Goal: Task Accomplishment & Management: Use online tool/utility

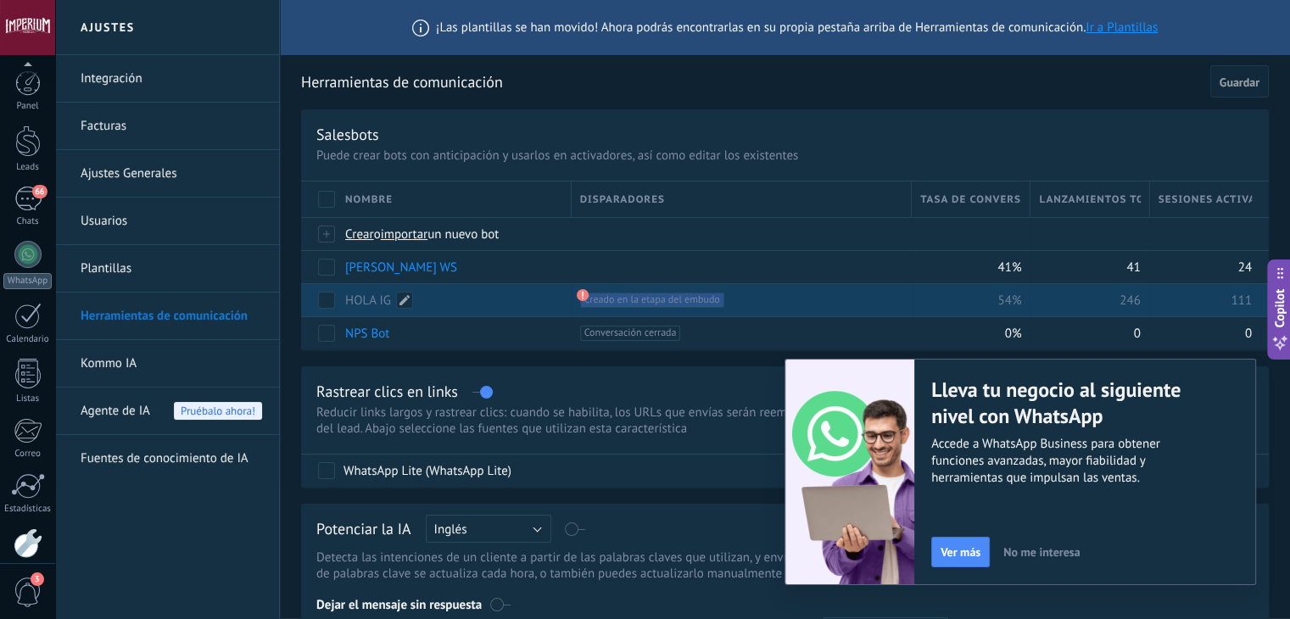
scroll to position [86, 0]
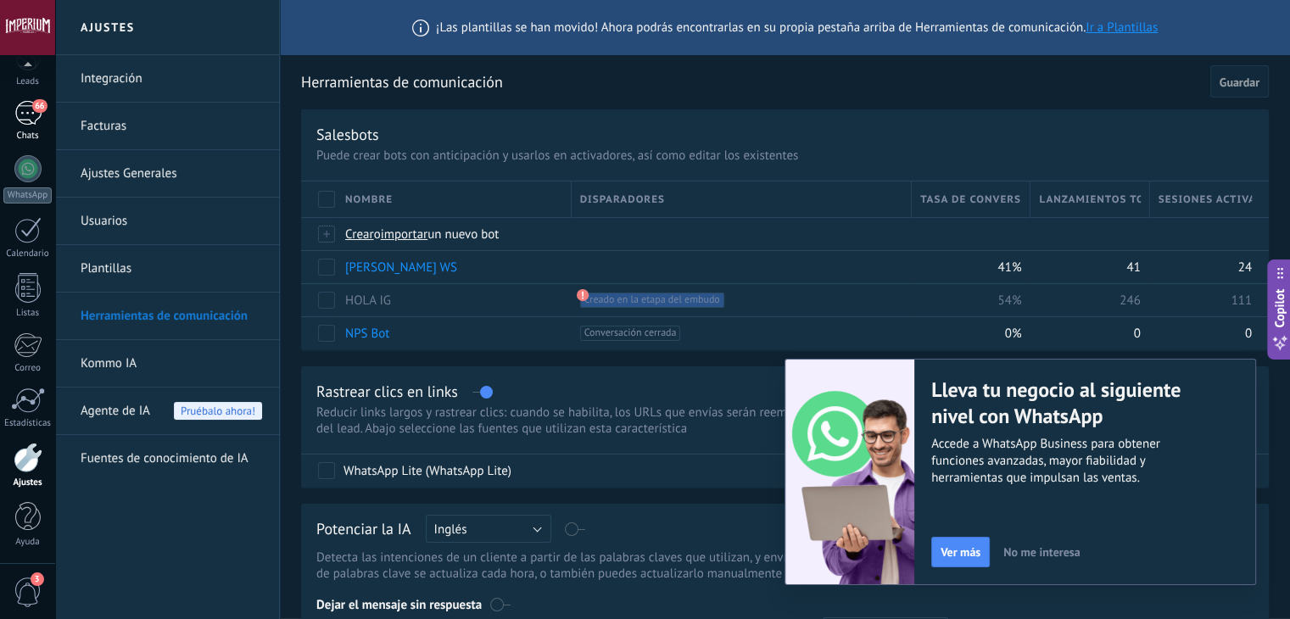
click at [20, 116] on div "66" at bounding box center [27, 113] width 27 height 25
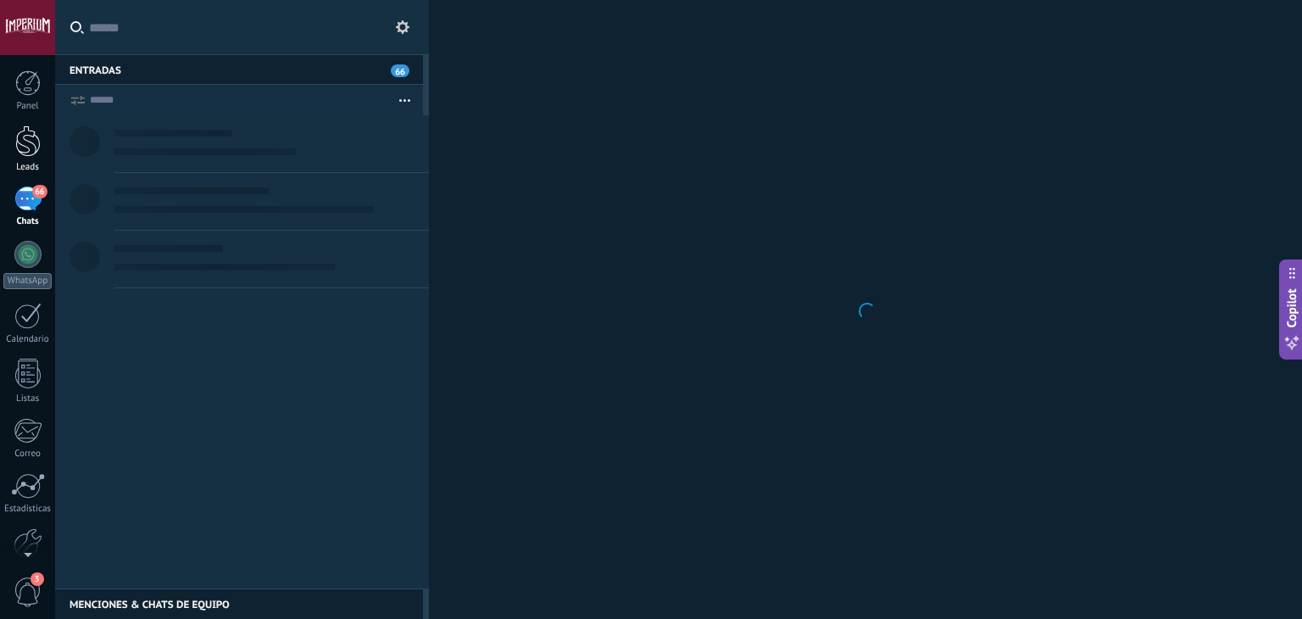
click at [16, 134] on div at bounding box center [27, 140] width 25 height 31
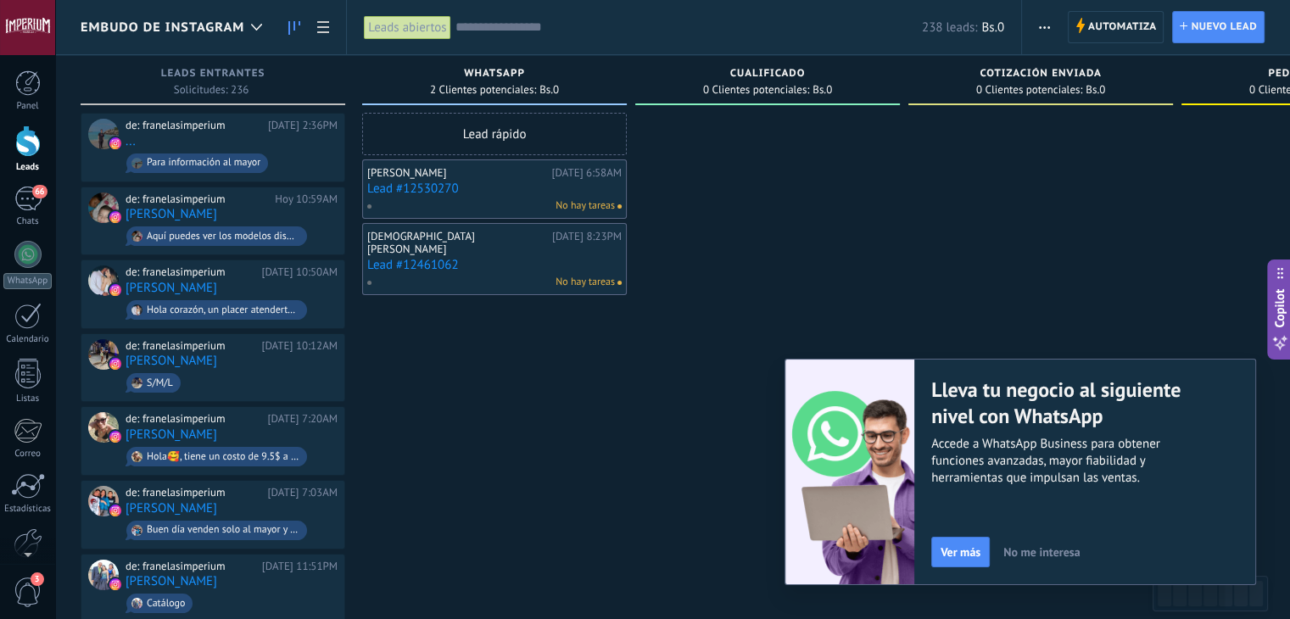
click at [1057, 552] on span "No me interesa" at bounding box center [1041, 552] width 76 height 12
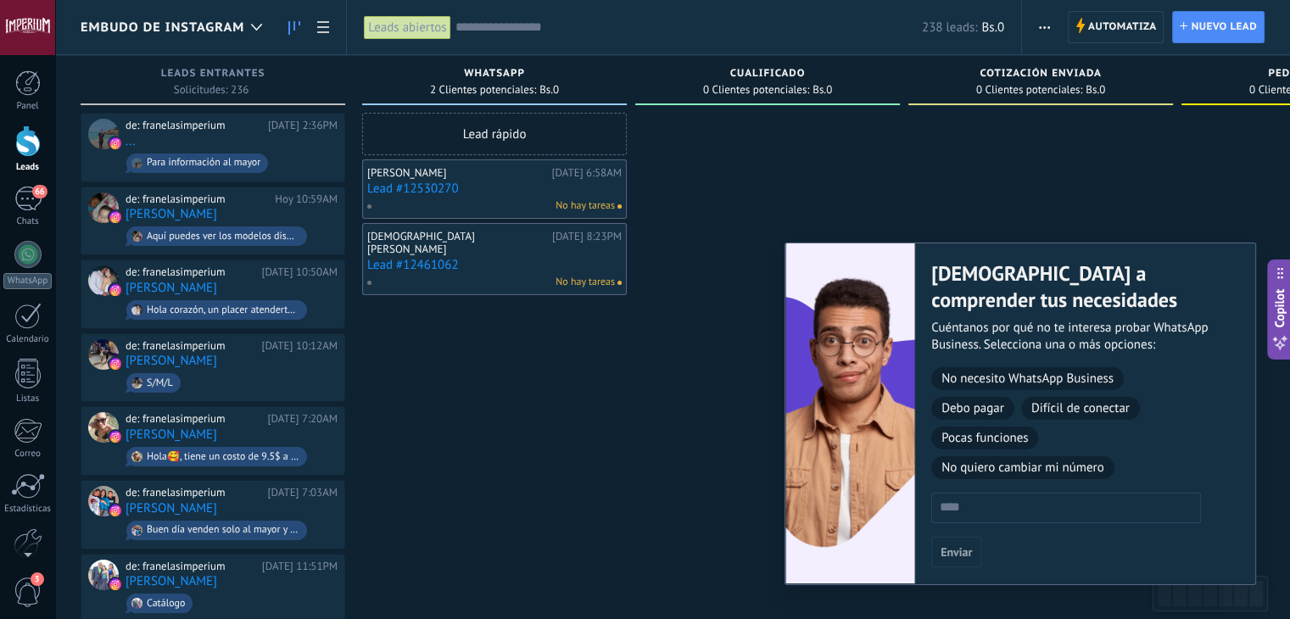
click at [859, 324] on img at bounding box center [850, 413] width 130 height 340
click at [405, 189] on link "Lead #12530270" at bounding box center [494, 188] width 254 height 14
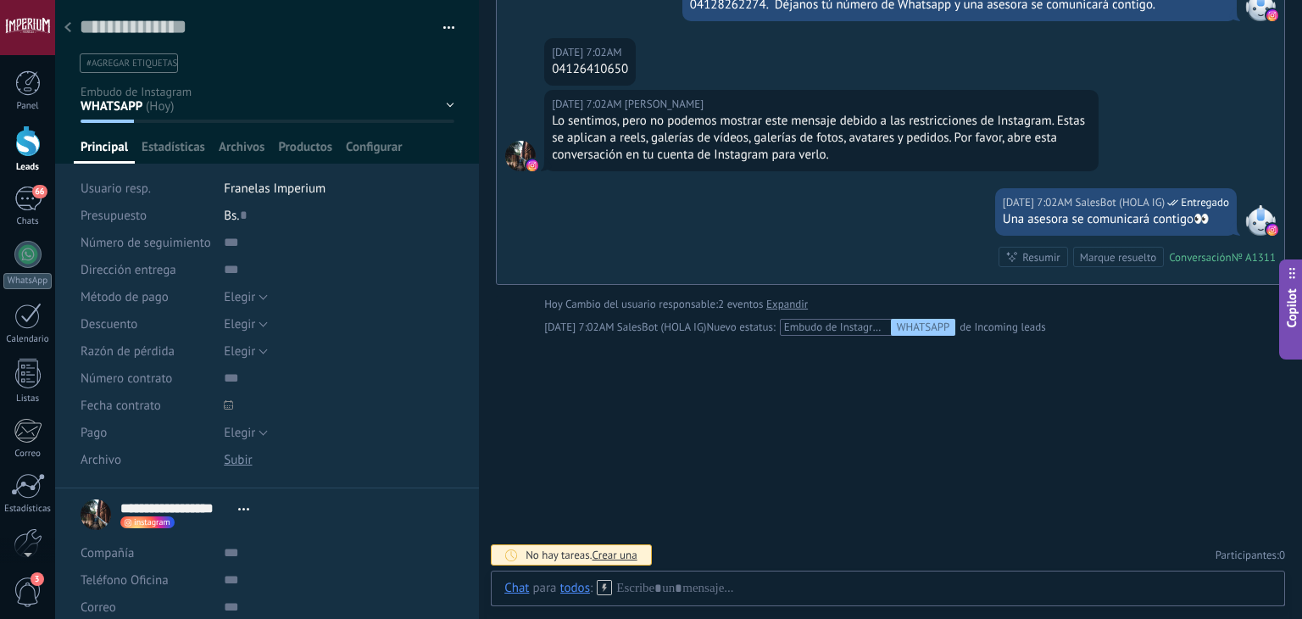
scroll to position [25, 0]
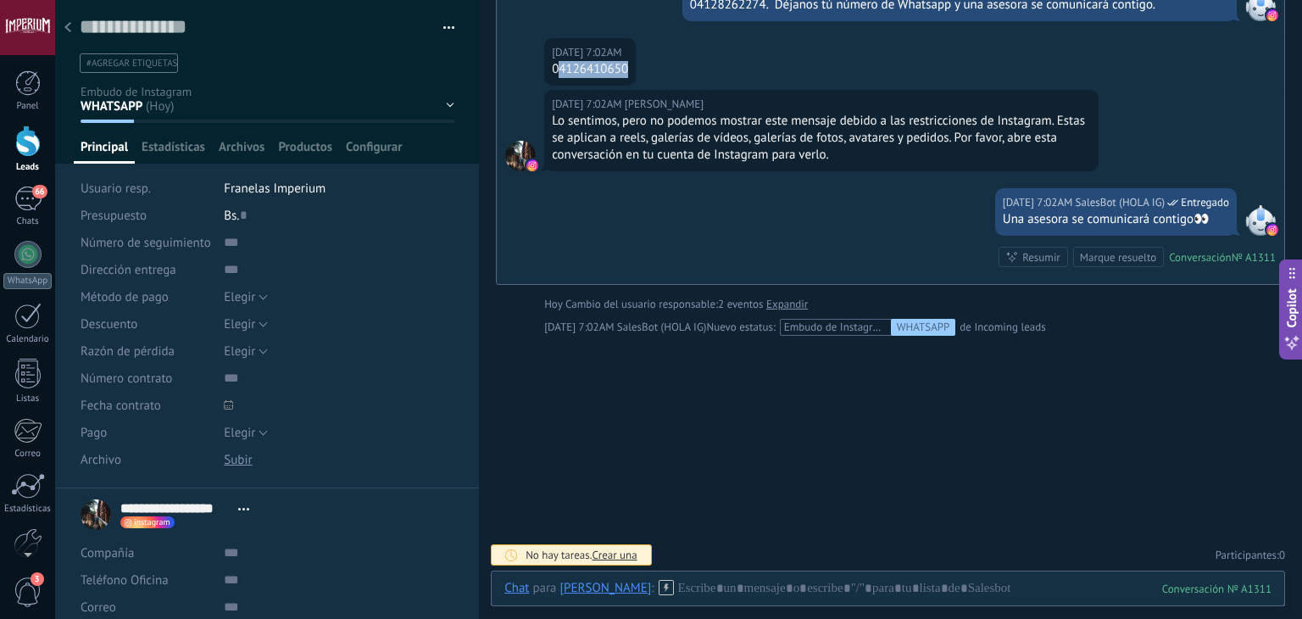
drag, startPoint x: 557, startPoint y: 65, endPoint x: 630, endPoint y: 64, distance: 72.9
click at [630, 64] on div "[DATE] 7:02AM [PERSON_NAME] 04126410650" at bounding box center [590, 61] width 92 height 47
copy div "4126410650"
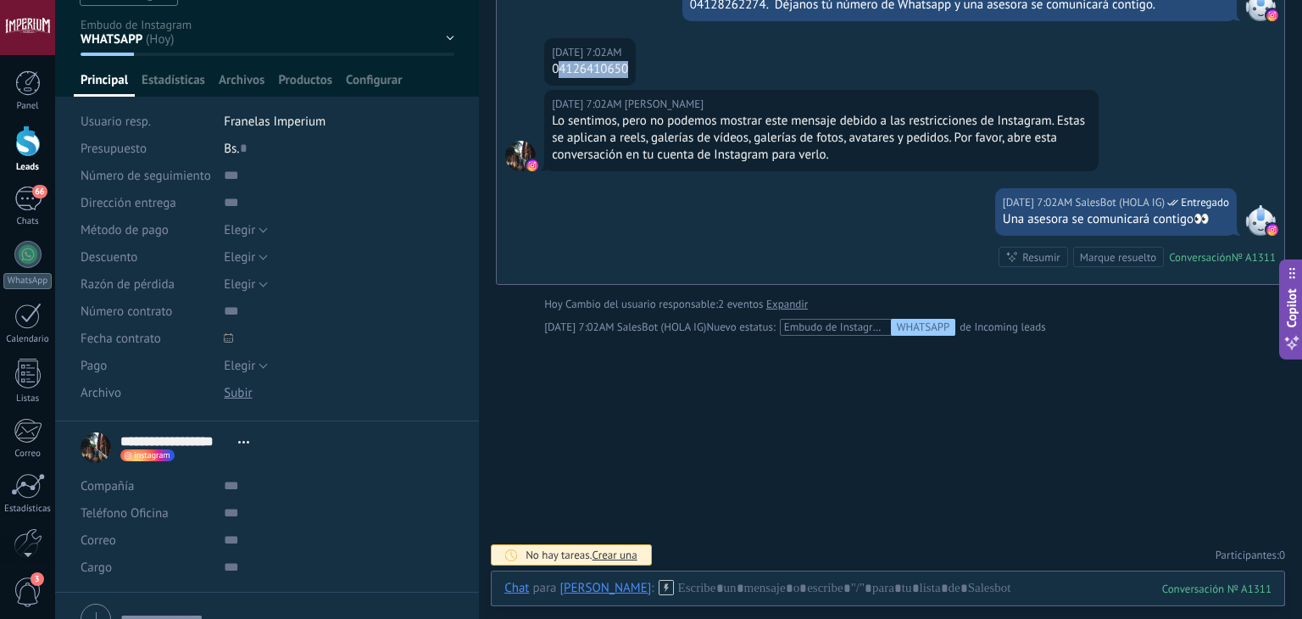
scroll to position [148, 0]
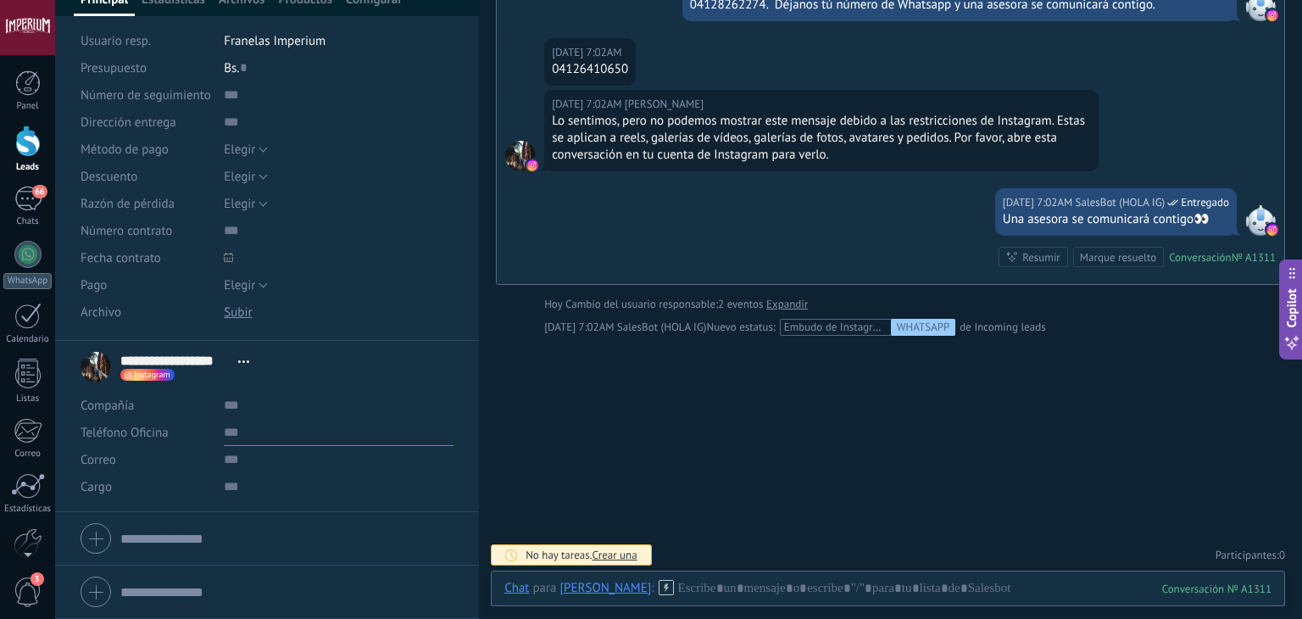
click at [300, 435] on input "text" at bounding box center [339, 432] width 230 height 27
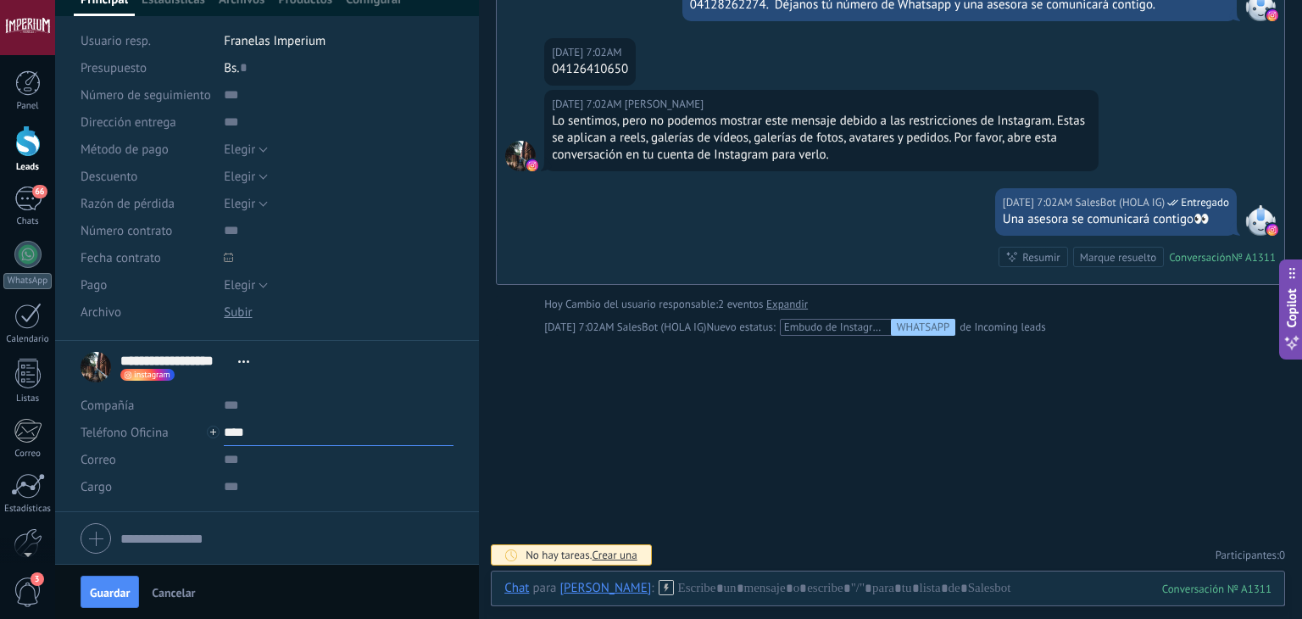
paste input "**********"
click at [125, 588] on span "Guardar" at bounding box center [110, 593] width 40 height 12
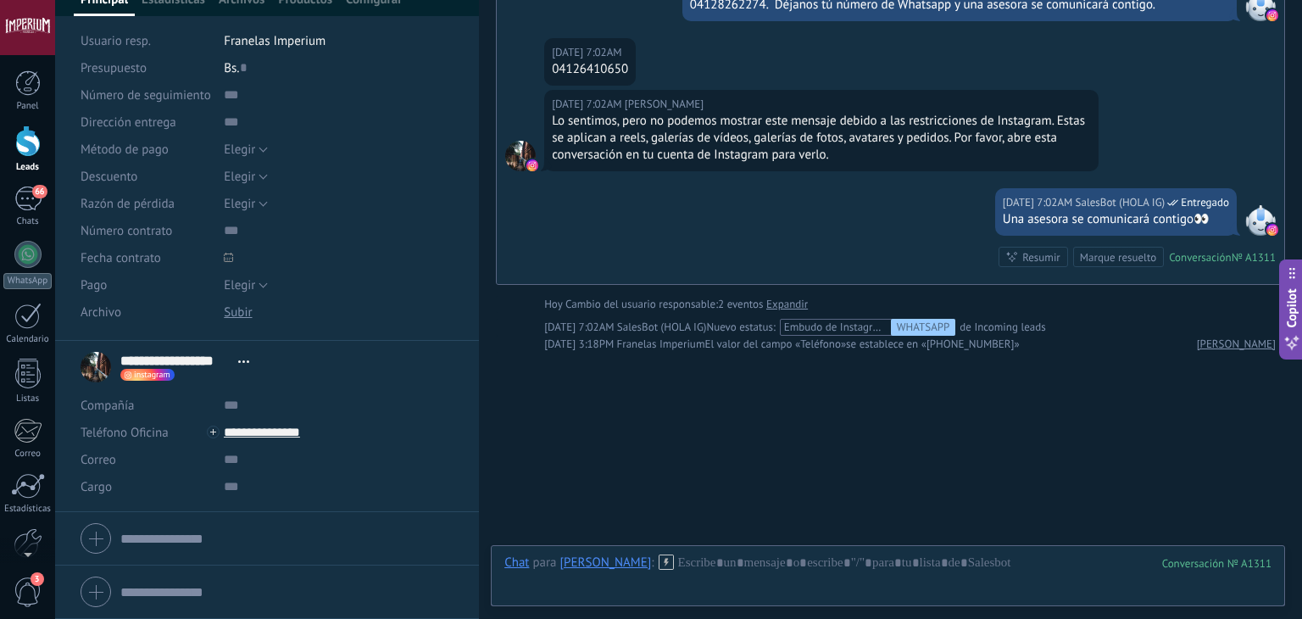
scroll to position [375, 0]
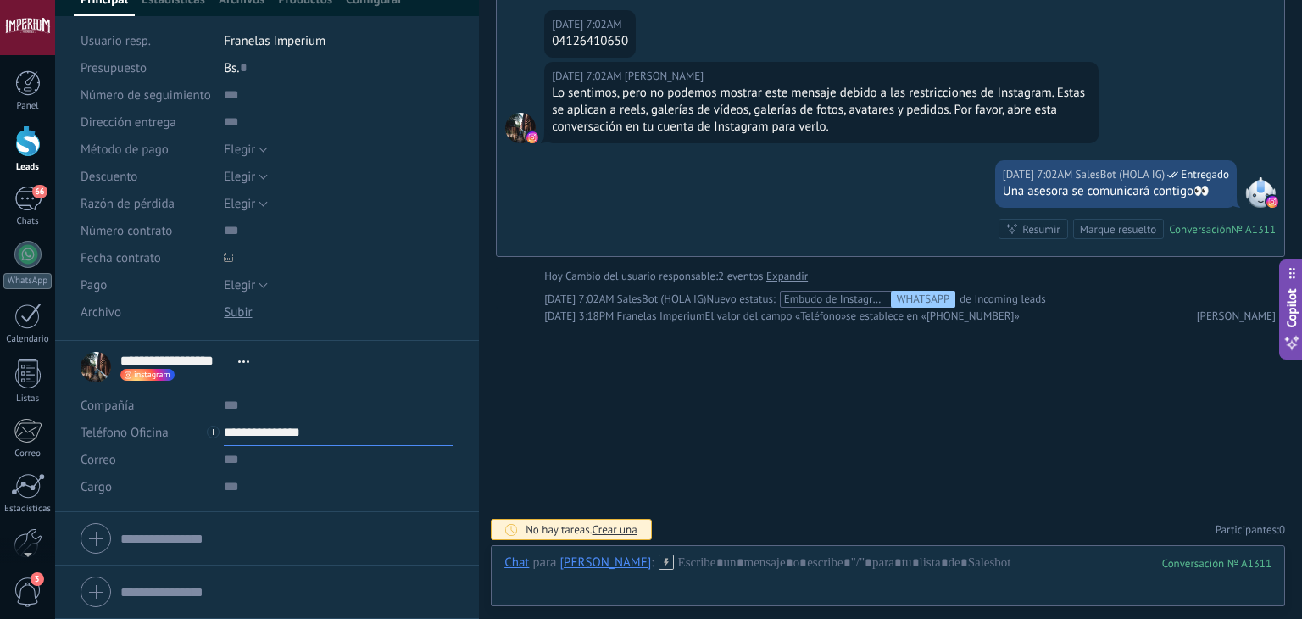
click at [276, 442] on input "**********" at bounding box center [339, 432] width 230 height 27
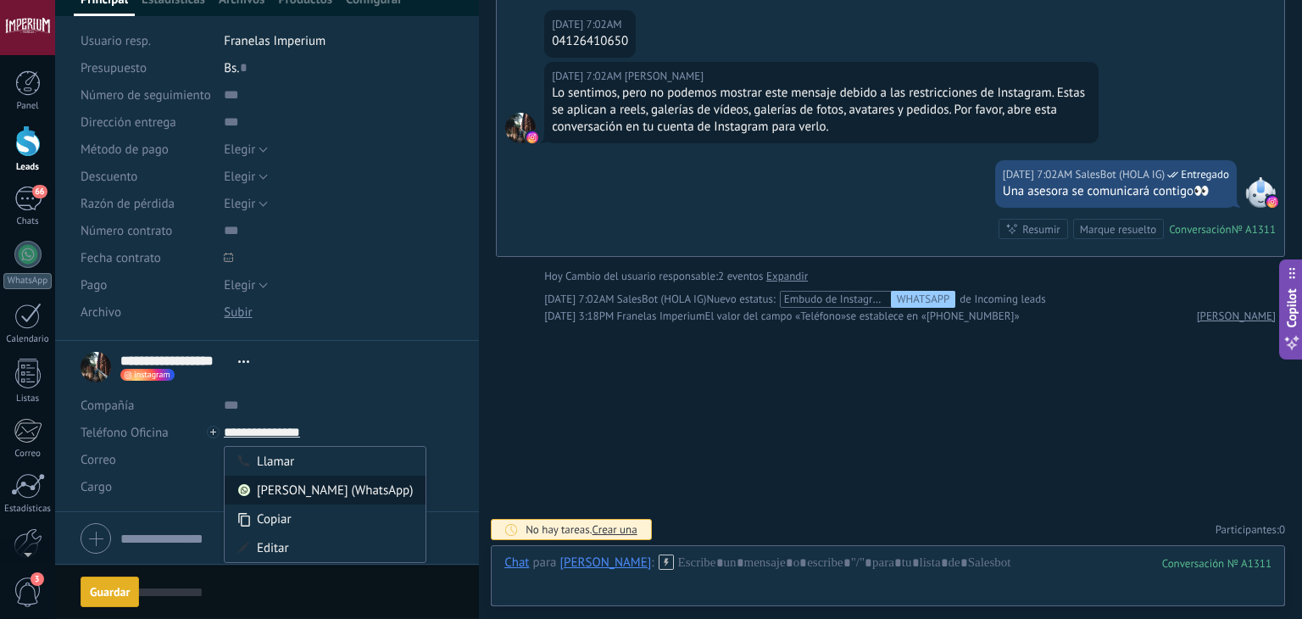
type input "**********"
click at [319, 479] on div "[PERSON_NAME] (WhatsApp)" at bounding box center [325, 490] width 201 height 29
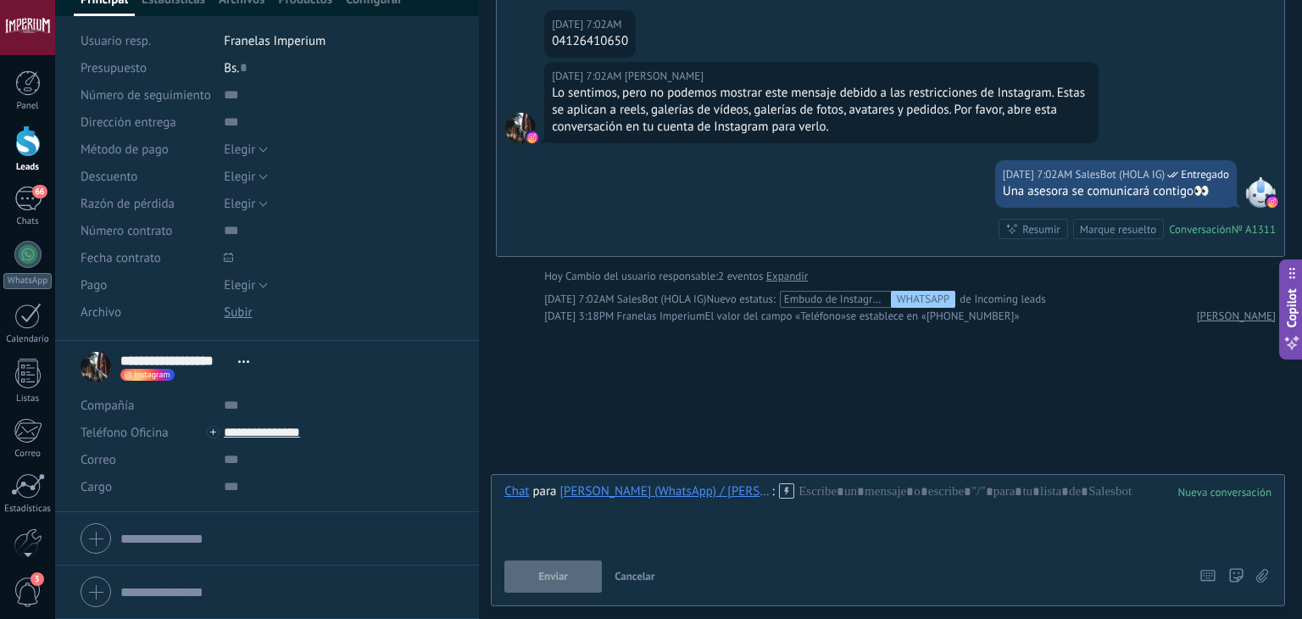
click at [796, 485] on div at bounding box center [888, 515] width 767 height 64
click at [794, 491] on use at bounding box center [786, 490] width 14 height 14
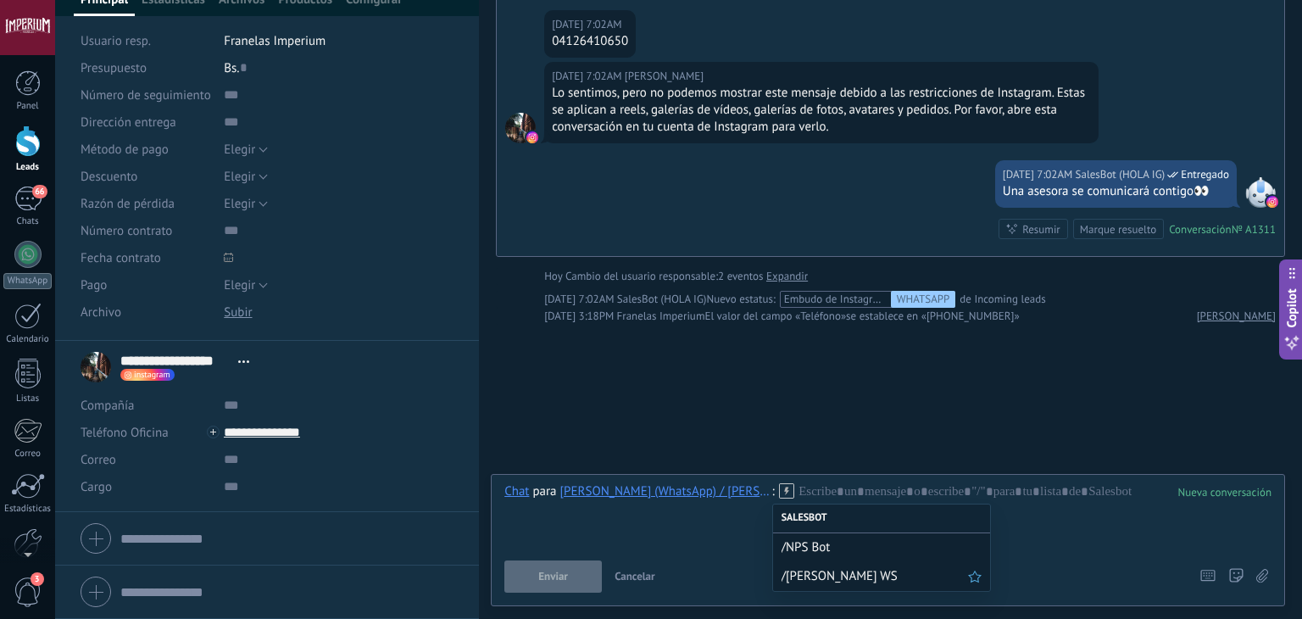
click at [817, 577] on span "/[PERSON_NAME] WS" at bounding box center [875, 576] width 187 height 16
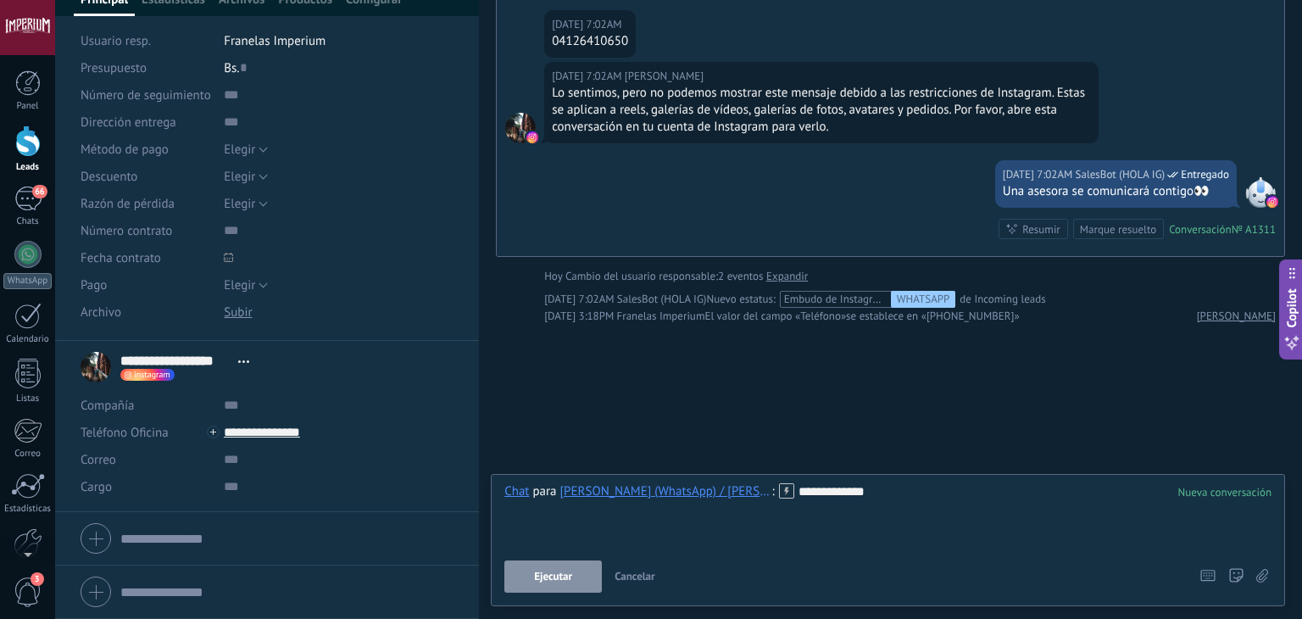
click at [578, 579] on button "Ejecutar" at bounding box center [554, 576] width 98 height 32
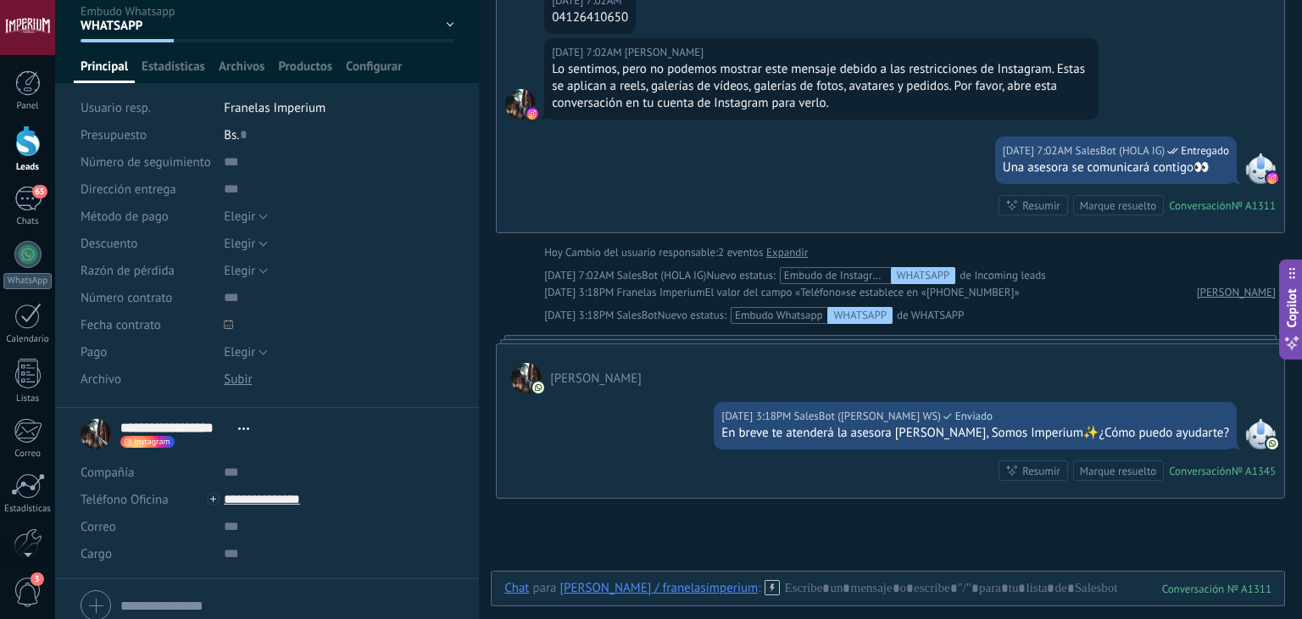
scroll to position [0, 0]
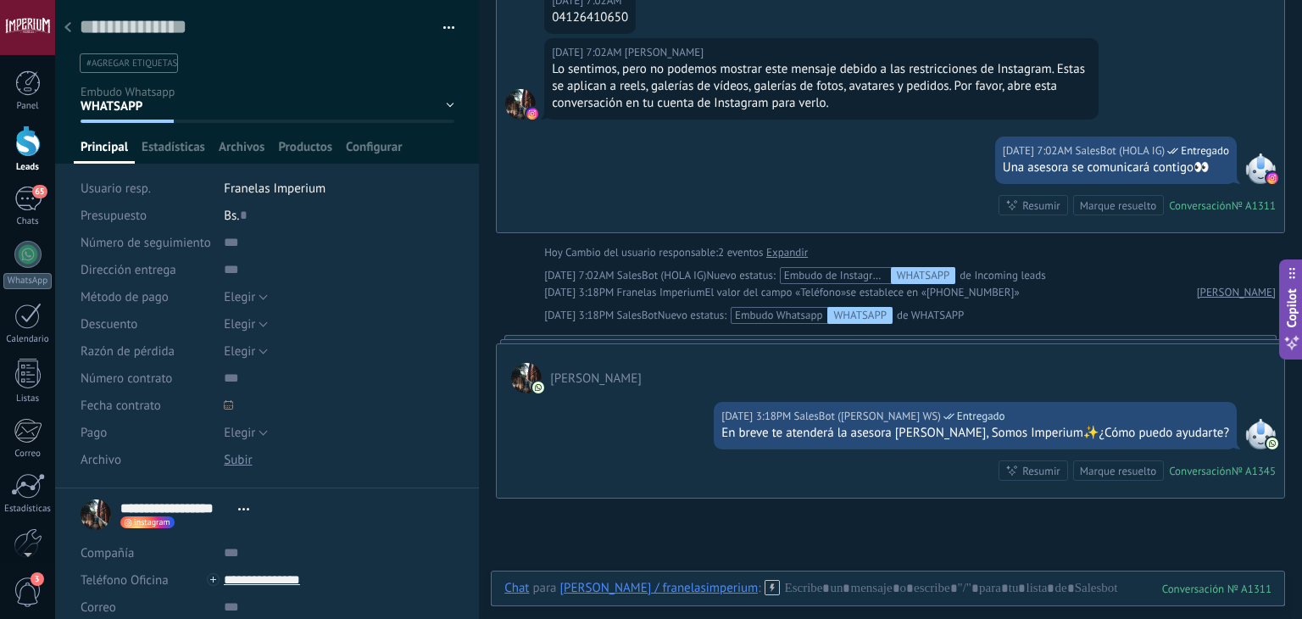
click at [71, 37] on div at bounding box center [68, 28] width 24 height 33
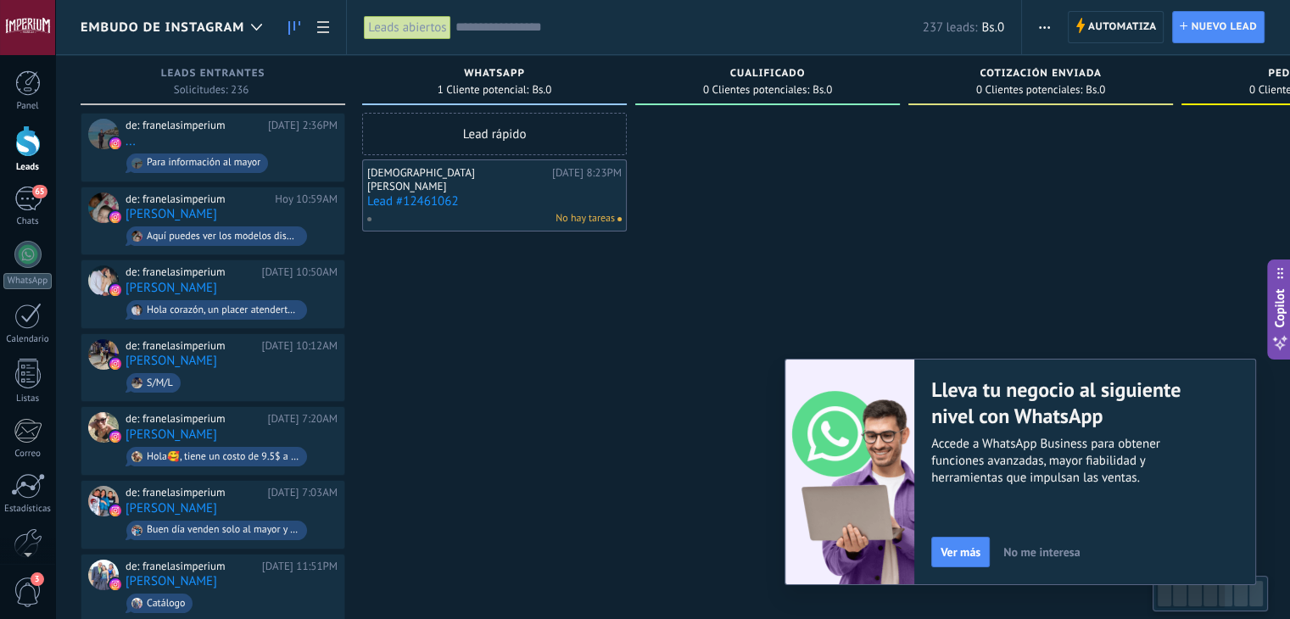
click at [417, 194] on link "Lead #12461062" at bounding box center [494, 201] width 254 height 14
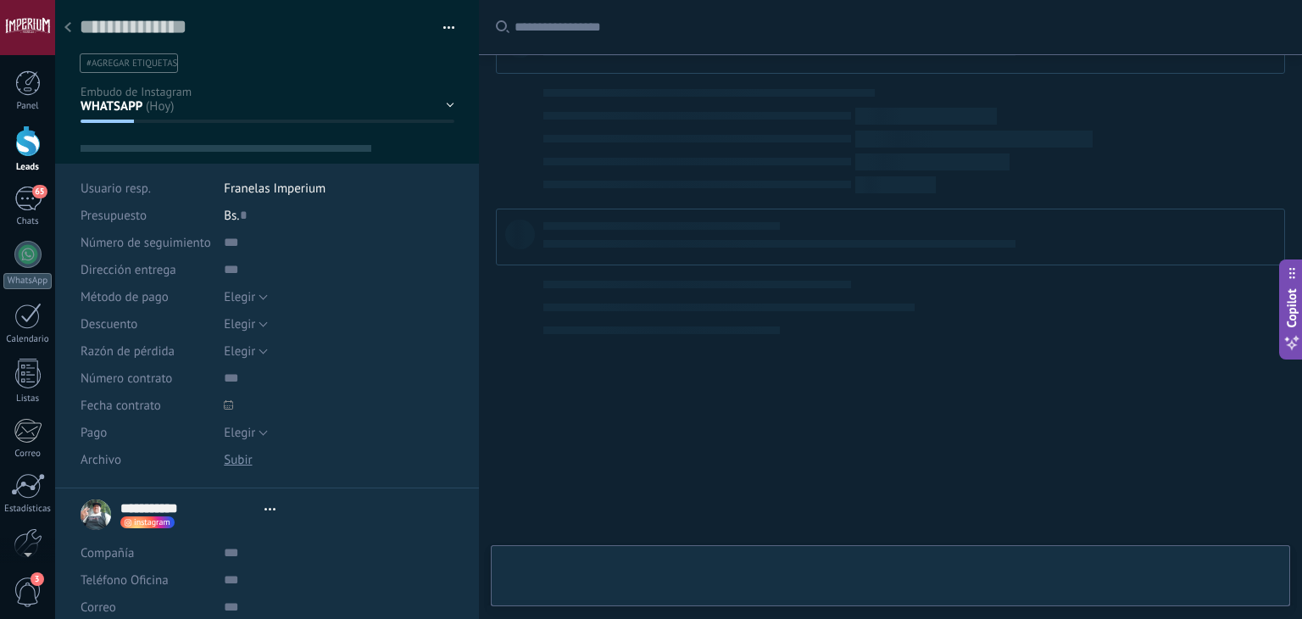
type textarea "**********"
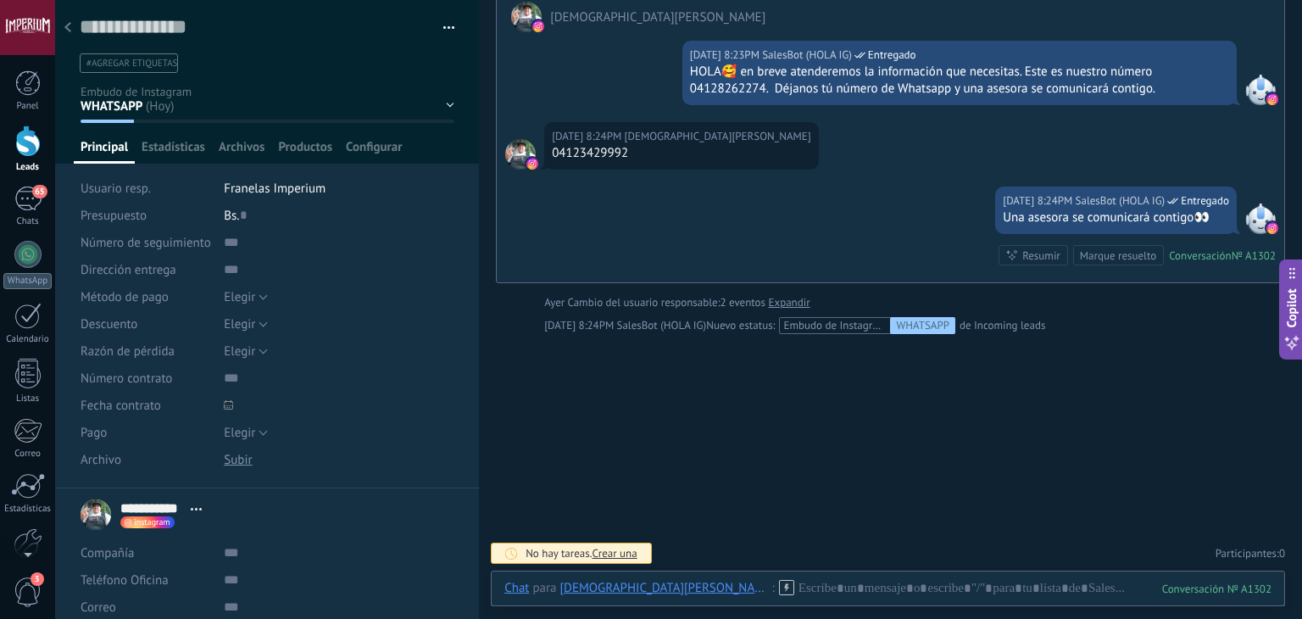
scroll to position [244, 0]
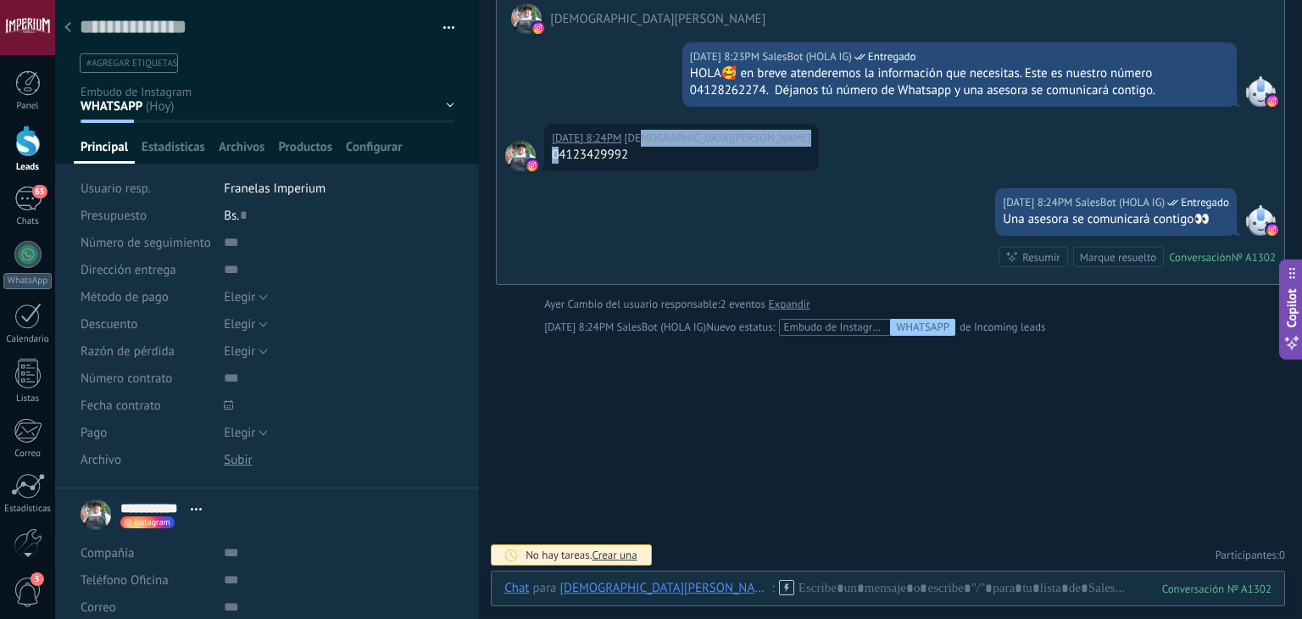
drag, startPoint x: 560, startPoint y: 155, endPoint x: 627, endPoint y: 142, distance: 69.2
click at [627, 142] on div "[DATE] 8:24PM [DEMOGRAPHIC_DATA][PERSON_NAME] 04123429992" at bounding box center [681, 147] width 275 height 47
drag, startPoint x: 636, startPoint y: 153, endPoint x: 560, endPoint y: 164, distance: 77.1
click at [560, 164] on div "[DATE] 8:24PM [DEMOGRAPHIC_DATA][PERSON_NAME] 04123429992" at bounding box center [681, 147] width 275 height 47
copy div "4123429992"
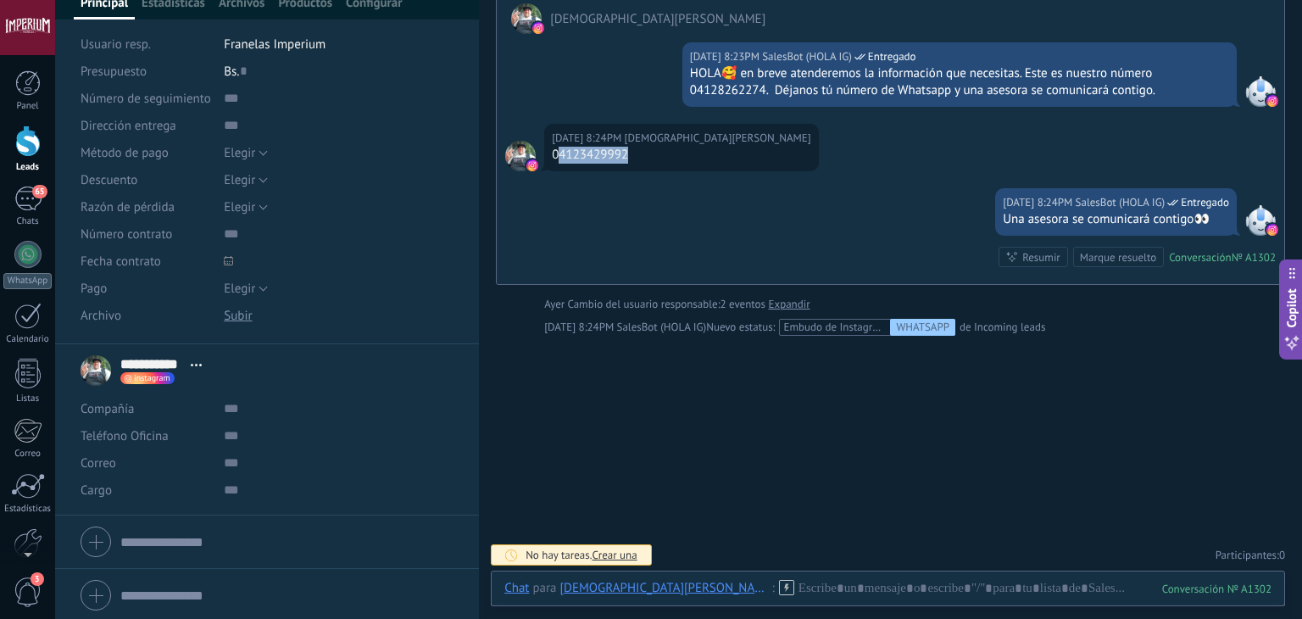
scroll to position [148, 0]
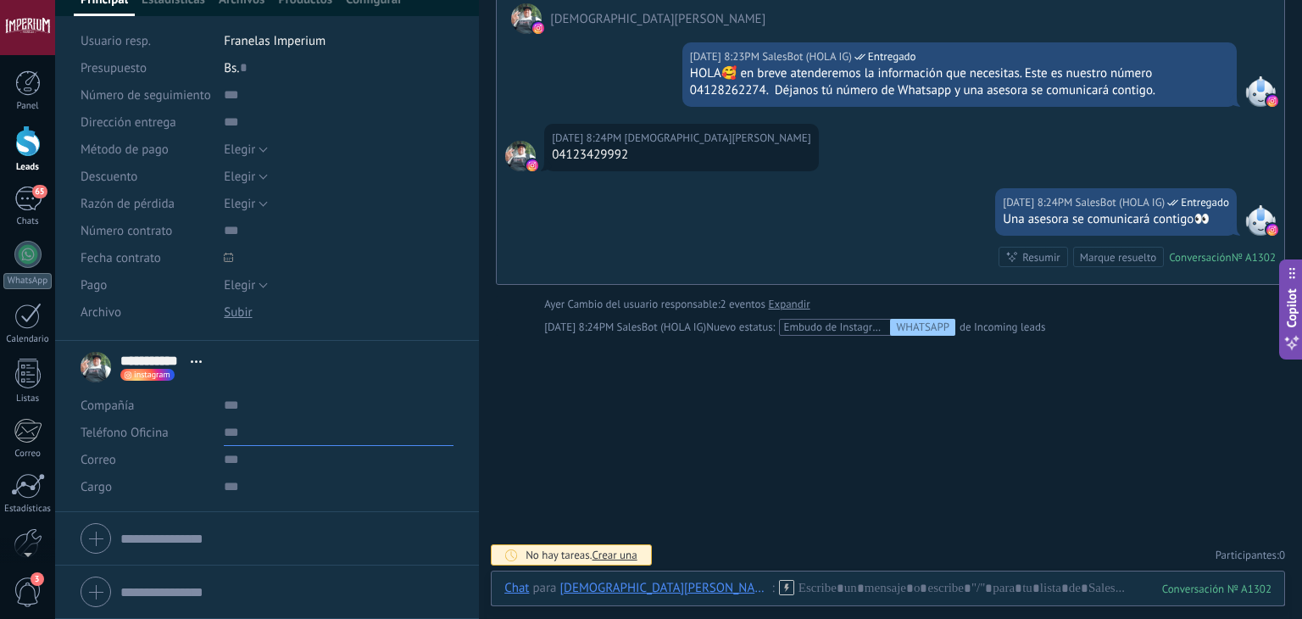
click at [275, 443] on input "text" at bounding box center [339, 432] width 230 height 27
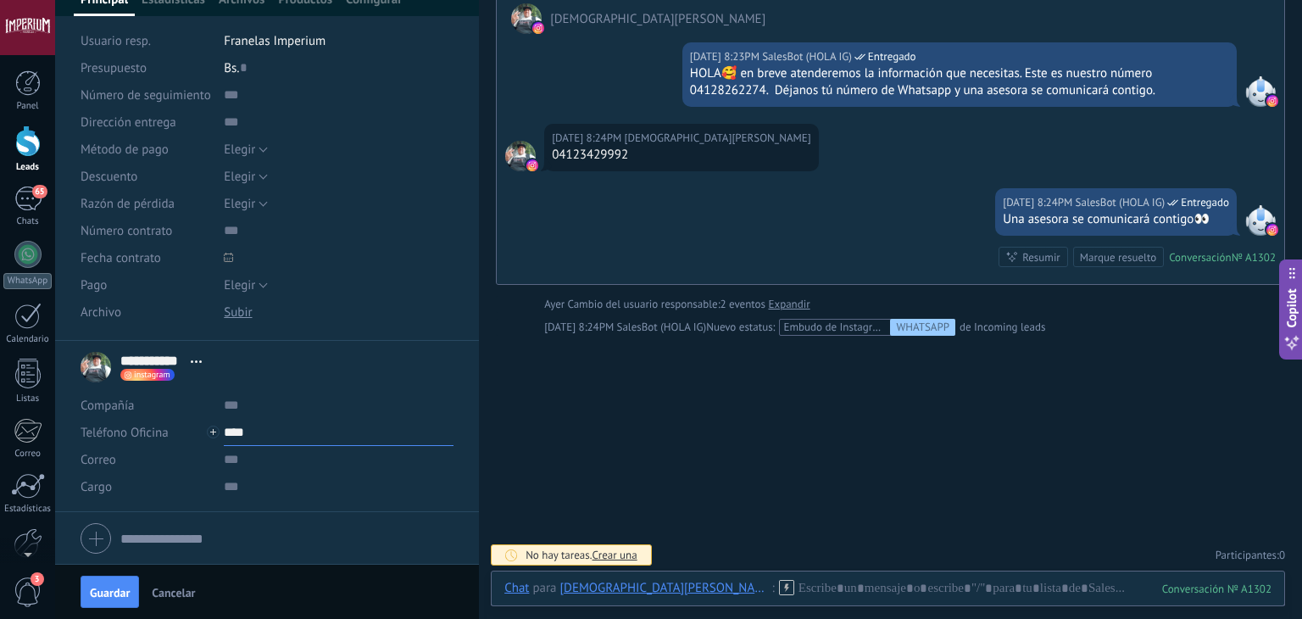
paste input "**********"
click at [119, 594] on span "Guardar" at bounding box center [110, 593] width 40 height 12
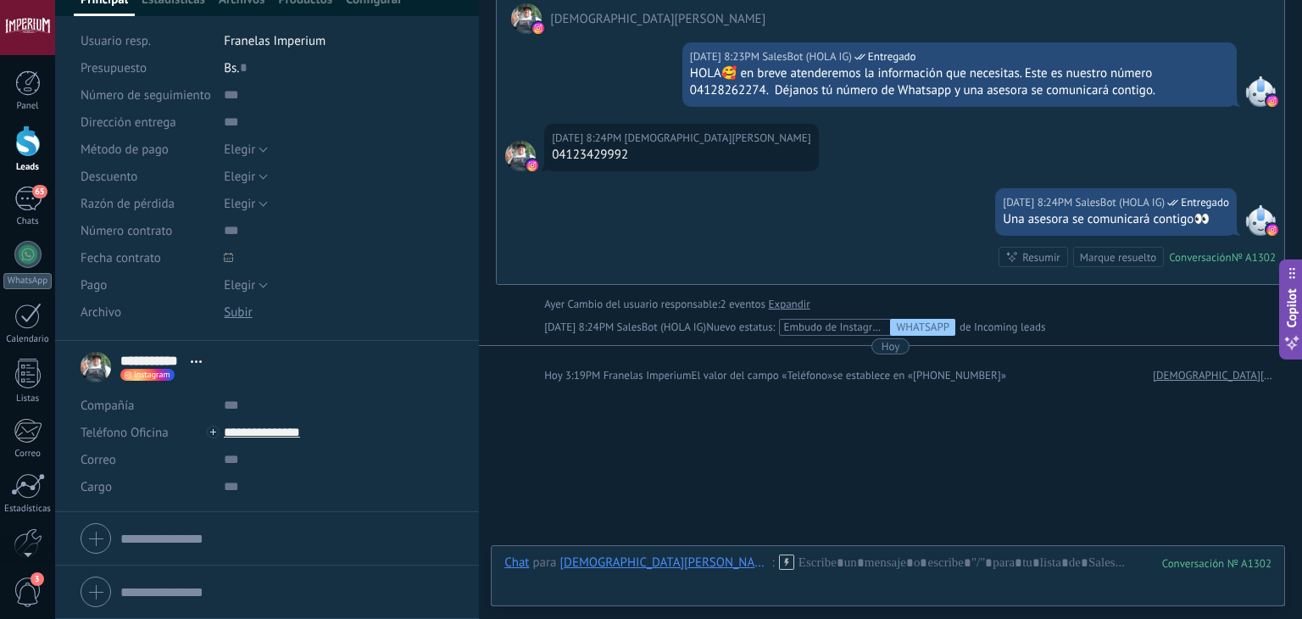
scroll to position [304, 0]
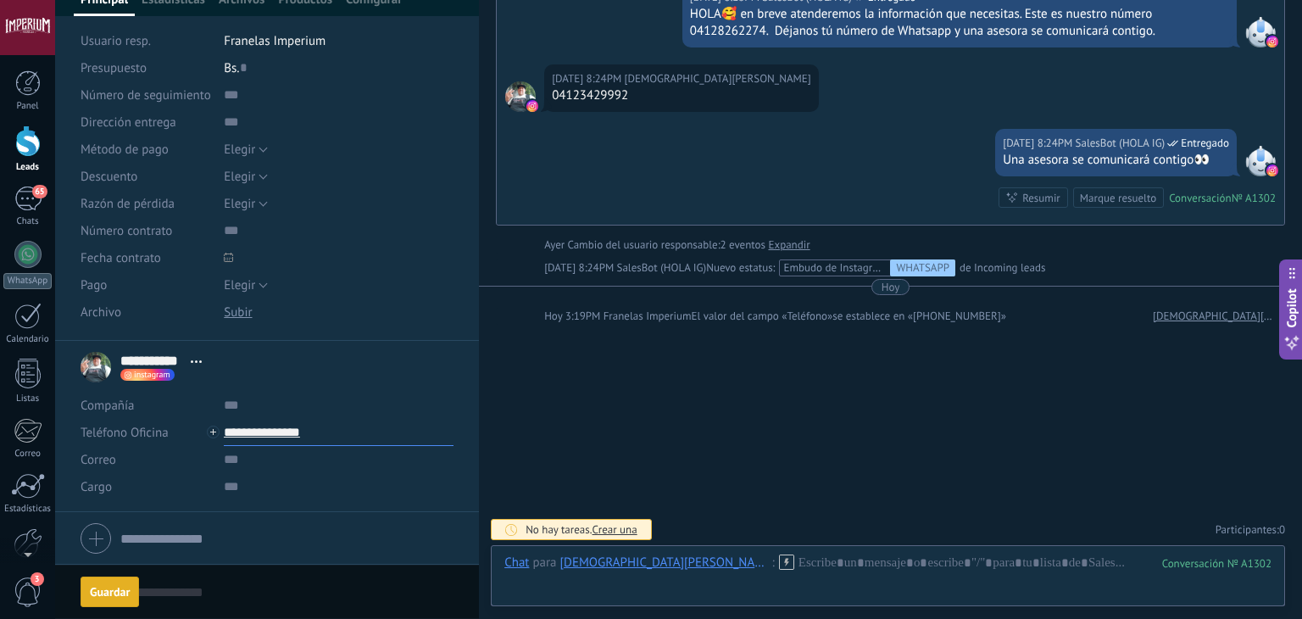
click at [290, 428] on input "**********" at bounding box center [339, 432] width 230 height 27
type input "**********"
click at [353, 496] on div "[PERSON_NAME] (WhatsApp)" at bounding box center [325, 490] width 201 height 29
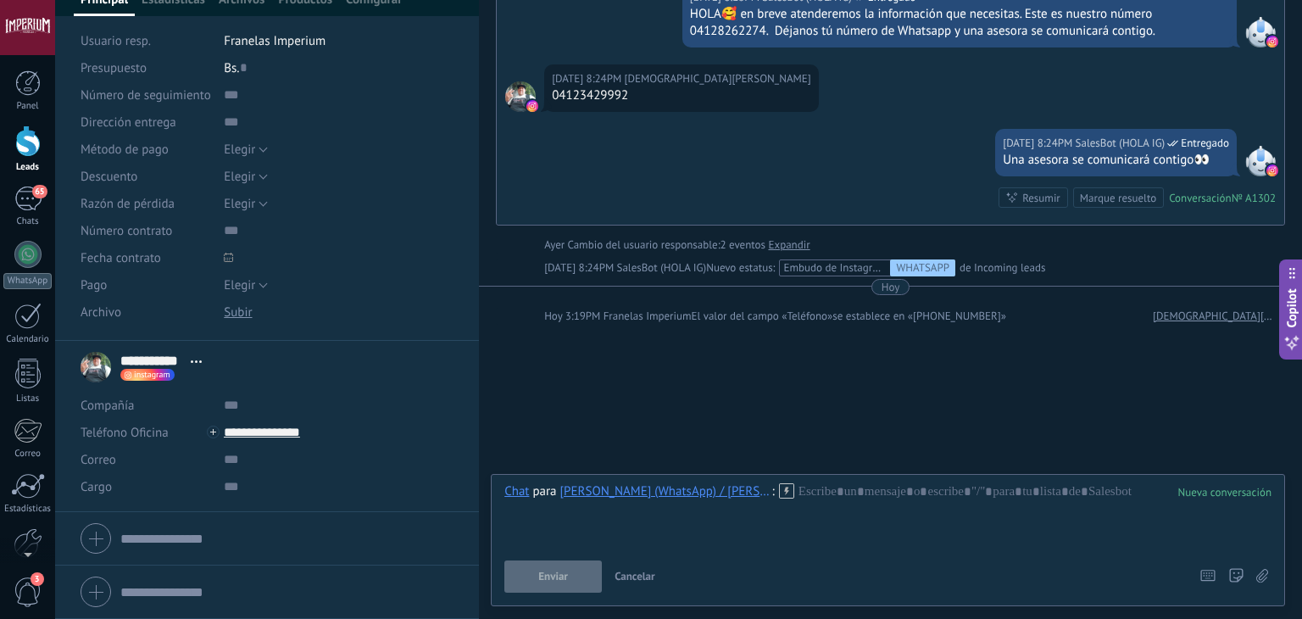
click at [779, 488] on icon at bounding box center [786, 490] width 15 height 15
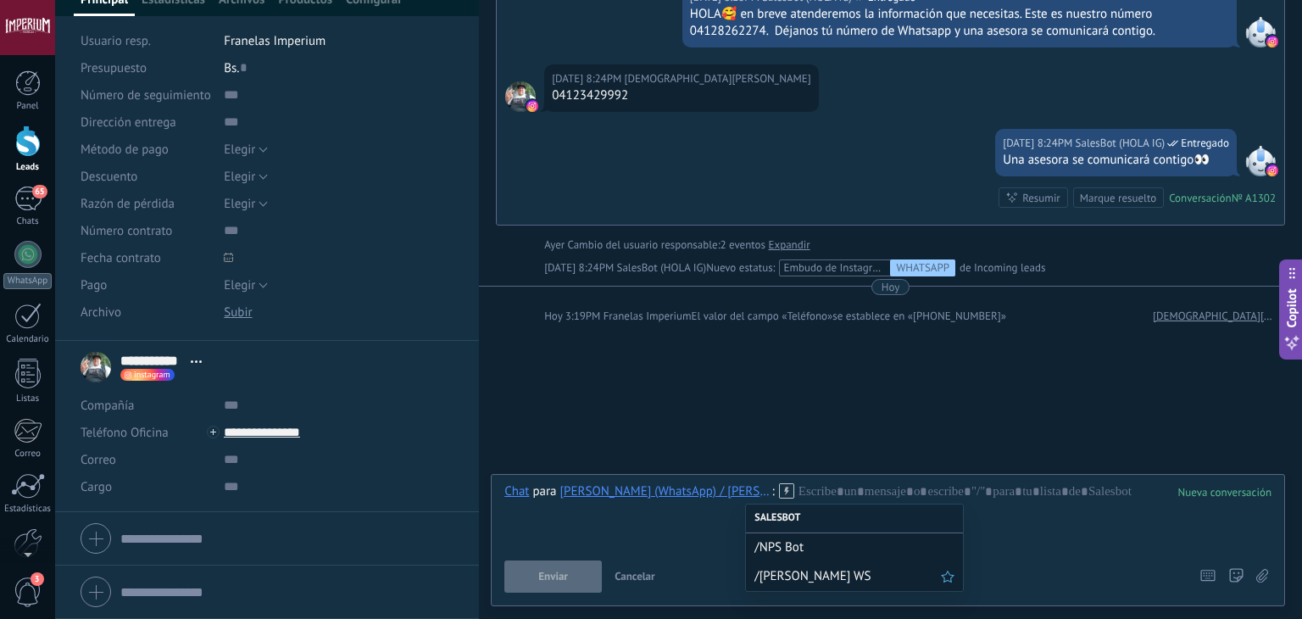
click at [806, 567] on div "/[PERSON_NAME] WS" at bounding box center [854, 576] width 217 height 29
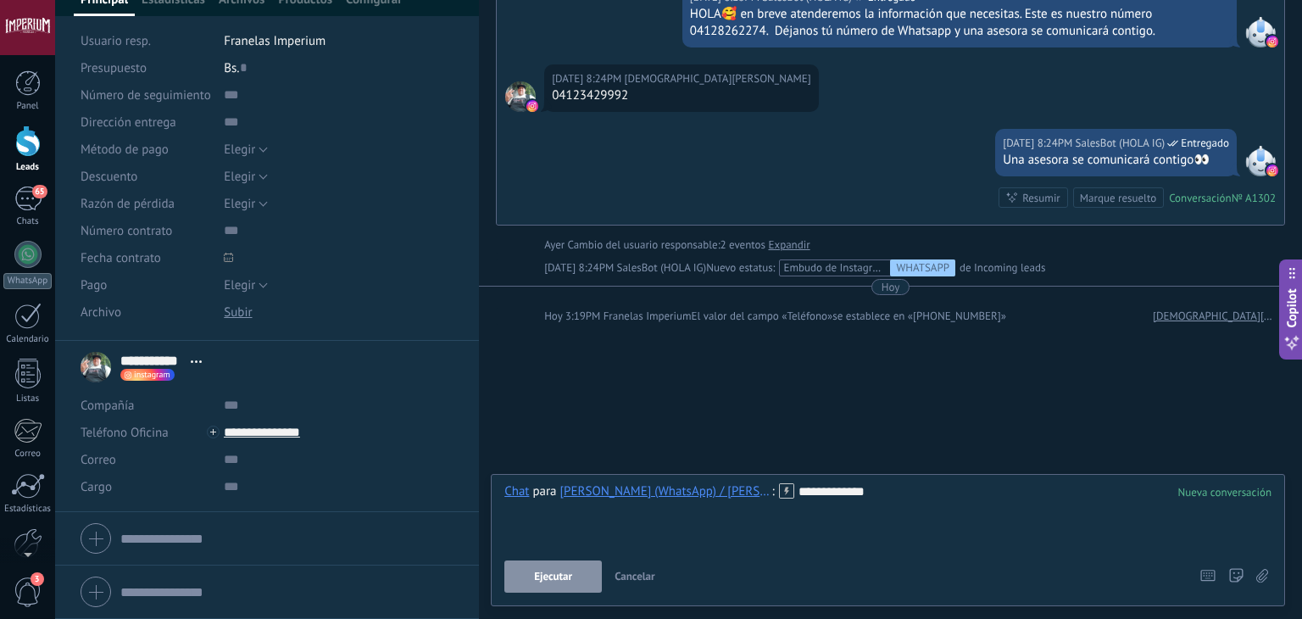
click at [595, 581] on button "Ejecutar" at bounding box center [554, 576] width 98 height 32
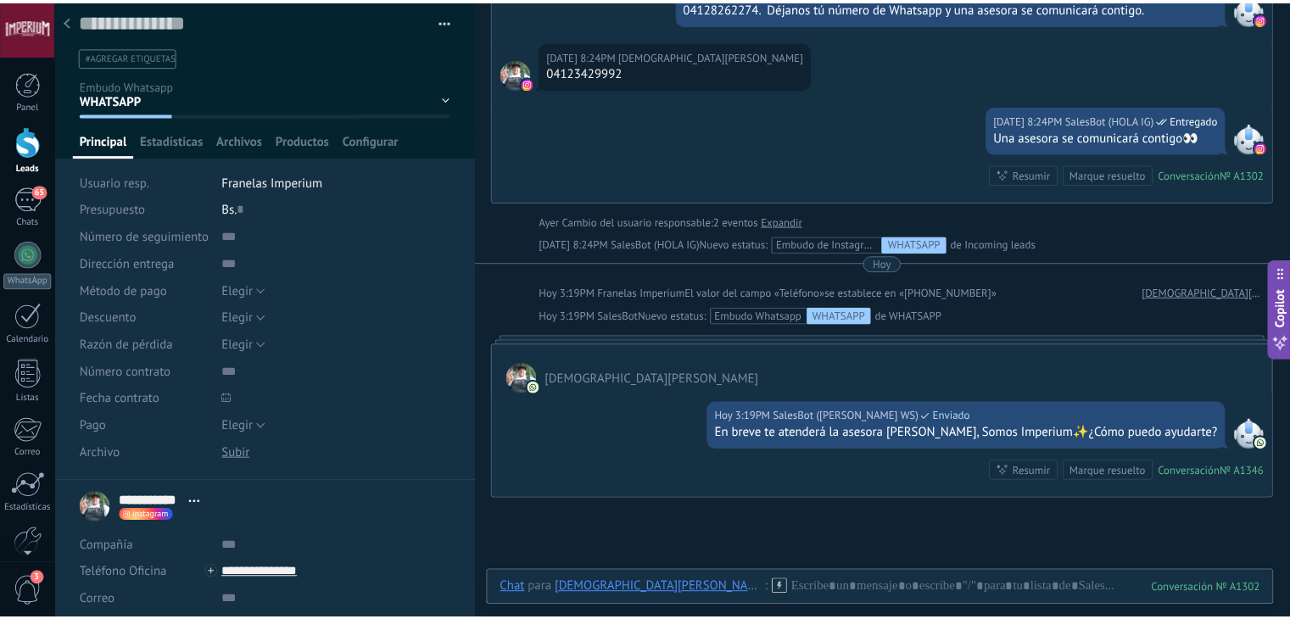
scroll to position [0, 0]
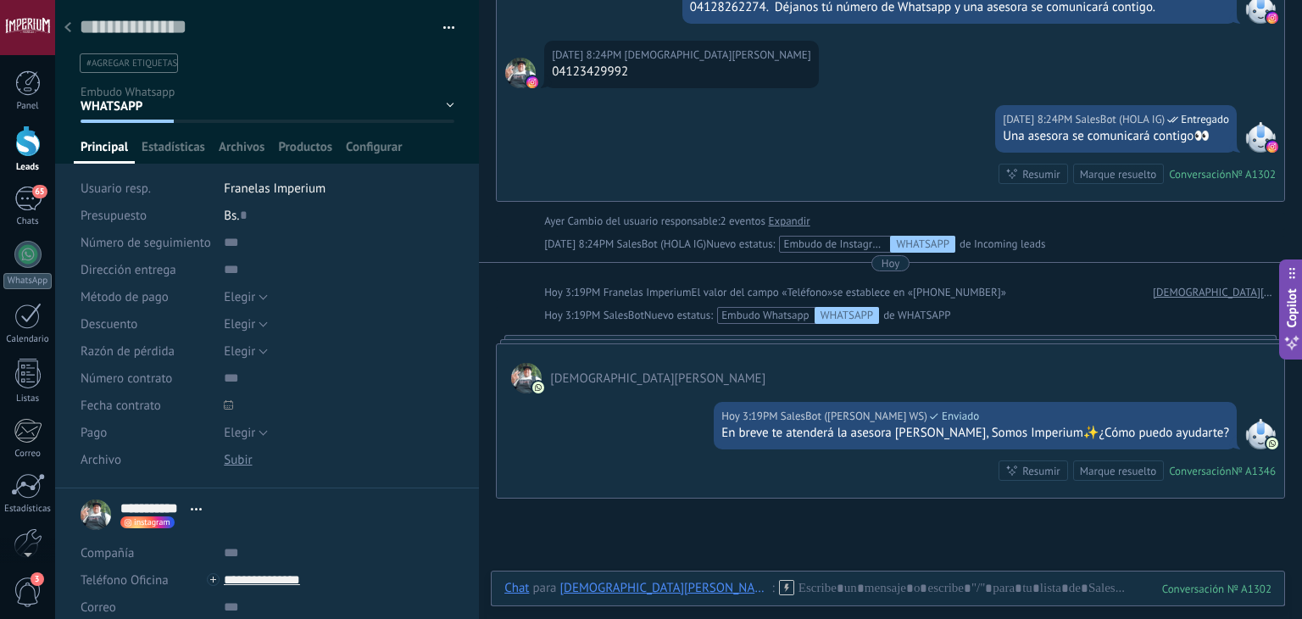
click at [64, 35] on div at bounding box center [68, 28] width 24 height 33
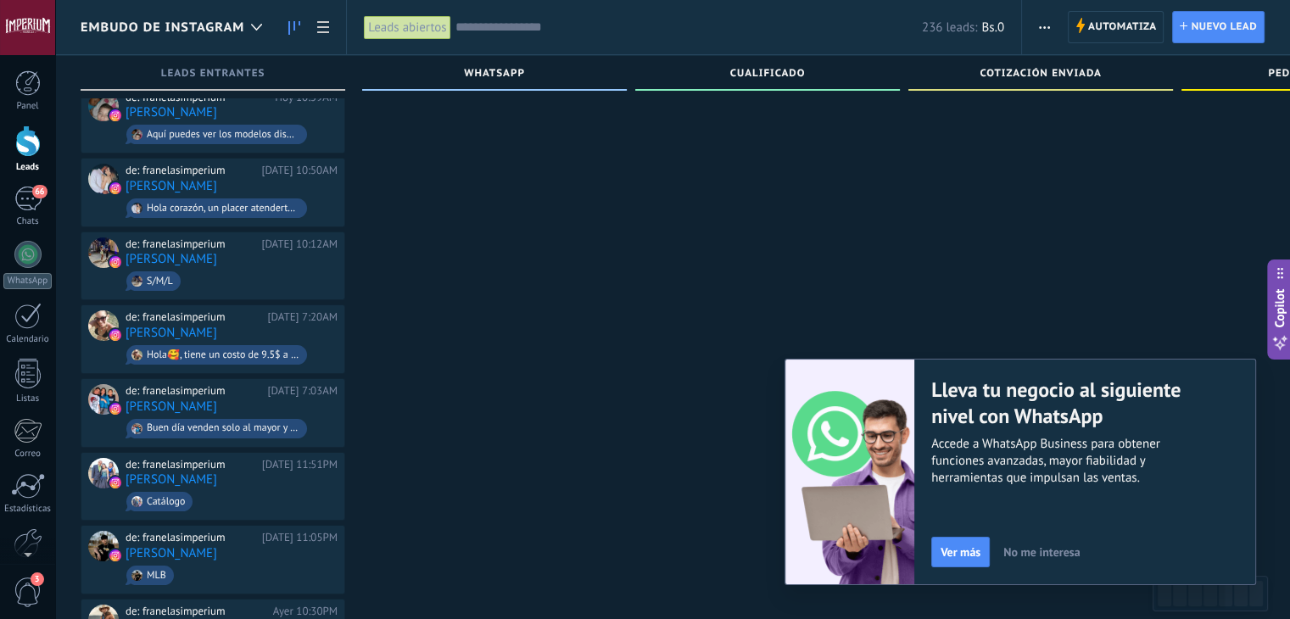
scroll to position [102, 0]
